Goal: Task Accomplishment & Management: Use online tool/utility

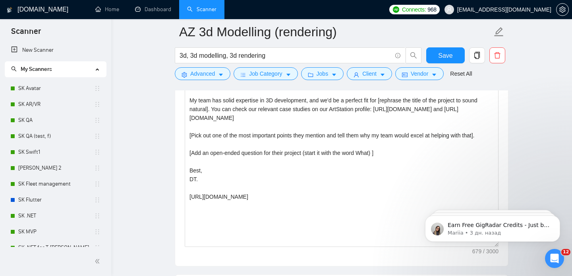
scroll to position [947, 0]
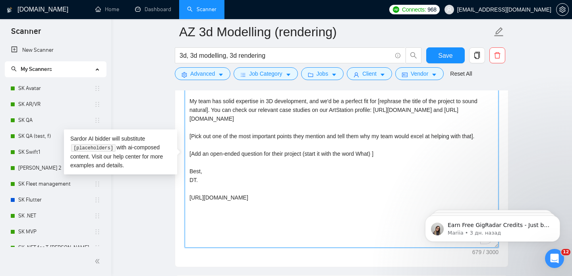
drag, startPoint x: 393, startPoint y: 120, endPoint x: 211, endPoint y: 110, distance: 181.6
click at [211, 110] on textarea "[Write a personal greeting using the client's name or company name (if any is p…" at bounding box center [342, 157] width 314 height 179
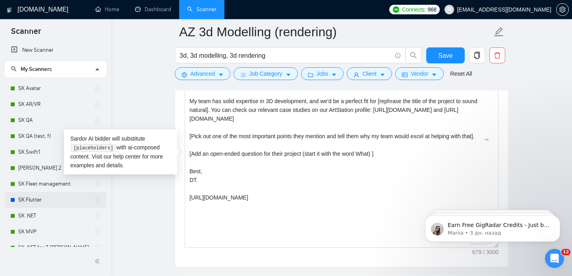
click at [41, 202] on link "SK Flutter" at bounding box center [56, 200] width 76 height 16
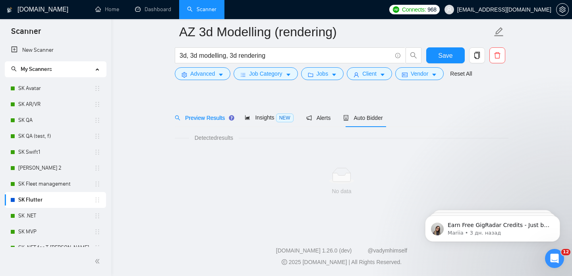
scroll to position [15, 0]
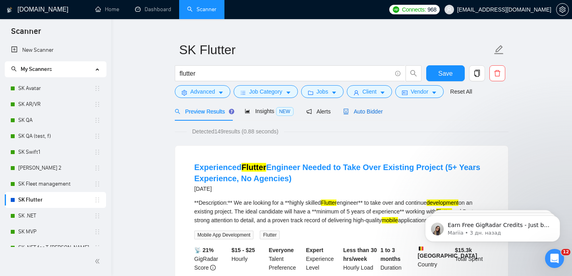
click at [361, 108] on span "Auto Bidder" at bounding box center [362, 111] width 39 height 6
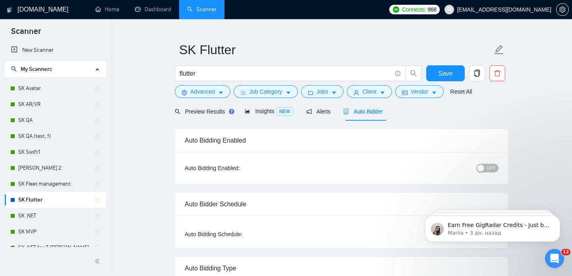
checkbox input "true"
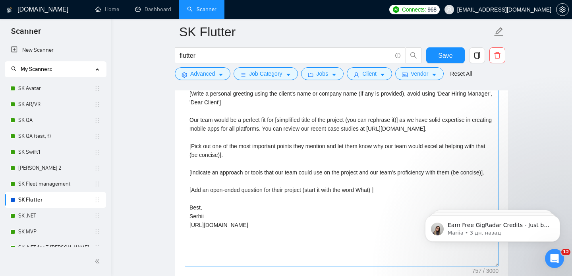
scroll to position [912, 0]
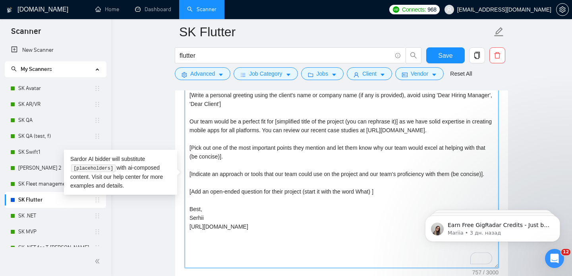
drag, startPoint x: 289, startPoint y: 130, endPoint x: 484, endPoint y: 132, distance: 195.2
click at [484, 132] on textarea "[Write a personal greeting using the client's name or company name (if any is p…" at bounding box center [342, 178] width 314 height 179
